Goal: Task Accomplishment & Management: Complete application form

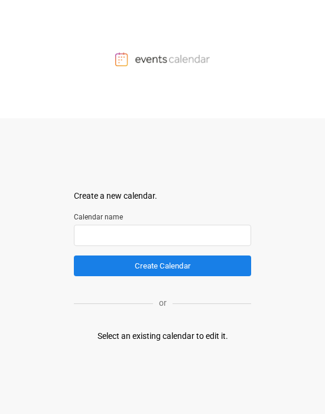
click at [131, 239] on input "text" at bounding box center [162, 235] width 177 height 21
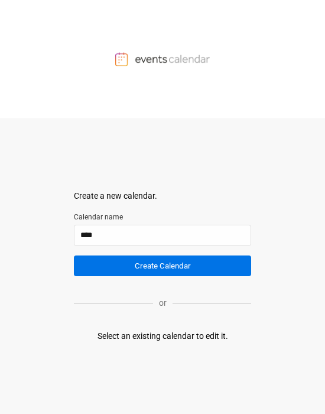
type input "****"
click at [110, 266] on button "Create Calendar" at bounding box center [162, 265] width 177 height 21
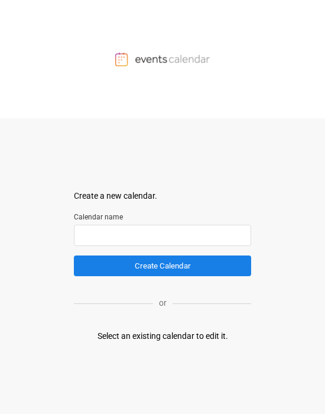
click at [109, 212] on input "text" at bounding box center [162, 235] width 177 height 21
click at [144, 212] on div "Select an existing calendar to edit it." at bounding box center [163, 336] width 131 height 12
click at [143, 212] on div "Select an existing calendar to edit it." at bounding box center [163, 336] width 131 height 12
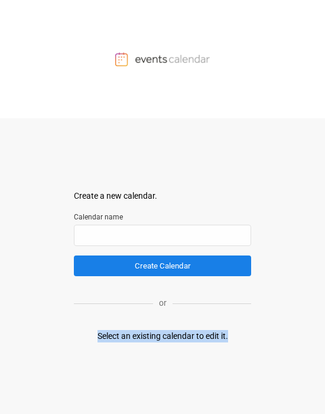
click at [143, 212] on div "Select an existing calendar to edit it." at bounding box center [163, 336] width 131 height 12
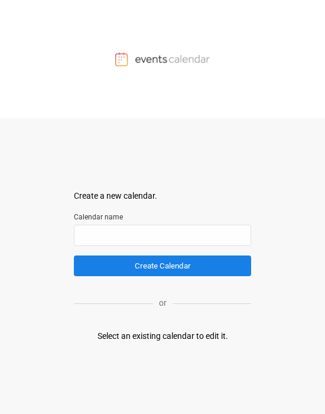
click at [126, 193] on div "Create a new calendar." at bounding box center [162, 196] width 177 height 12
click at [144, 212] on div "Create a new calendar. Select a container to insert the calendar into. Calendar…" at bounding box center [162, 266] width 177 height 296
click at [134, 212] on input "text" at bounding box center [162, 235] width 177 height 21
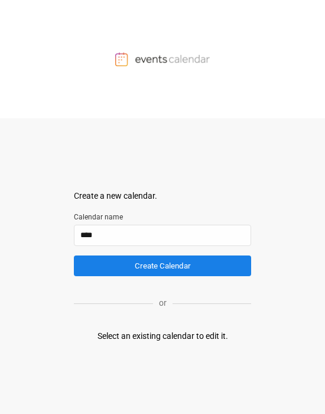
type input "****"
click at [144, 212] on div "Create a new calendar. Select a container to insert the calendar into. Calendar…" at bounding box center [162, 266] width 177 height 296
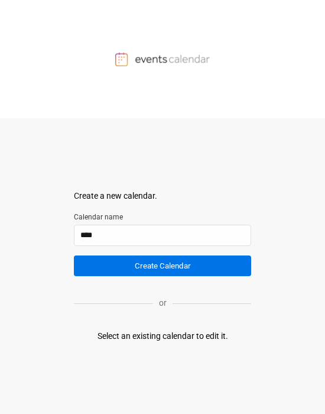
click at [144, 212] on button "Create Calendar" at bounding box center [162, 265] width 177 height 21
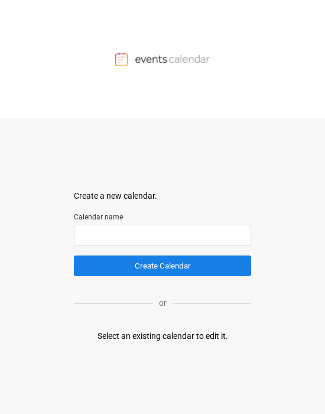
click at [109, 228] on input "text" at bounding box center [162, 235] width 177 height 21
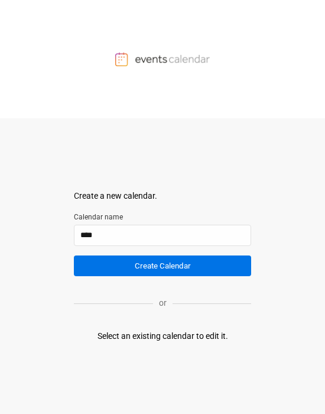
type input "****"
click at [138, 228] on button "Create Calendar" at bounding box center [162, 265] width 177 height 21
click at [153, 228] on button "Create Calendar" at bounding box center [162, 265] width 177 height 21
click at [160, 228] on button "Create Calendar" at bounding box center [162, 265] width 177 height 21
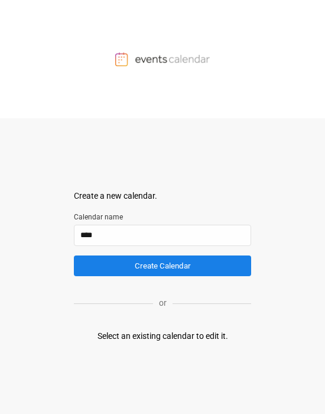
click at [156, 228] on div "Create a new calendar. Select a container to insert the calendar into. Calendar…" at bounding box center [162, 266] width 177 height 296
click at [156, 228] on div "Select an existing calendar to edit it." at bounding box center [163, 336] width 131 height 12
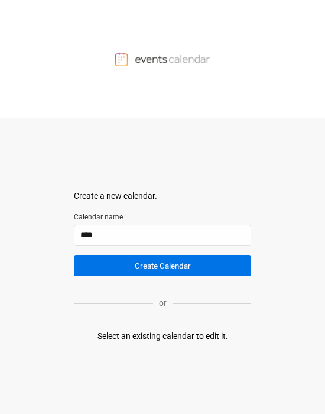
click at [150, 228] on button "Create Calendar" at bounding box center [162, 265] width 177 height 21
click at [152, 228] on button "Create Calendar" at bounding box center [162, 265] width 177 height 21
click at [129, 228] on button "Create Calendar" at bounding box center [162, 265] width 177 height 21
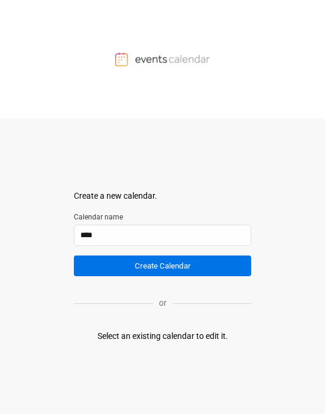
click at [129, 228] on button "Create Calendar" at bounding box center [162, 265] width 177 height 21
click at [140, 228] on button "Create Calendar" at bounding box center [162, 265] width 177 height 21
click at [160, 228] on button "Create Calendar" at bounding box center [162, 265] width 177 height 21
